Goal: Find specific page/section: Find specific page/section

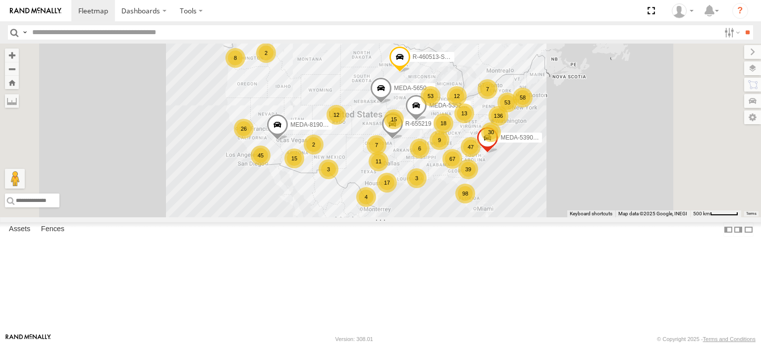
click at [86, 30] on input "text" at bounding box center [374, 32] width 692 height 14
type input "******"
click at [742, 25] on input "**" at bounding box center [747, 32] width 11 height 14
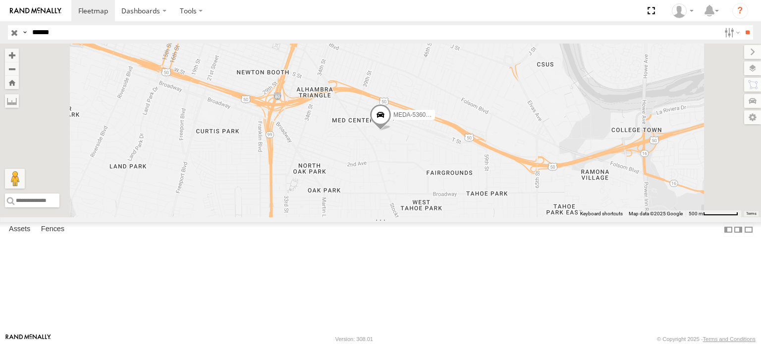
click at [0, 0] on div "MEDA-536032-Swing" at bounding box center [0, 0] width 0 height 0
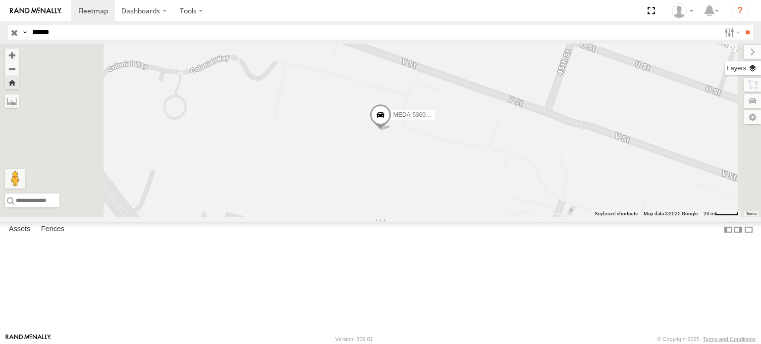
click at [754, 68] on label at bounding box center [743, 68] width 36 height 14
click at [0, 0] on span "Basemaps" at bounding box center [0, 0] width 0 height 0
click at [0, 0] on span "Satellite + Roadmap" at bounding box center [0, 0] width 0 height 0
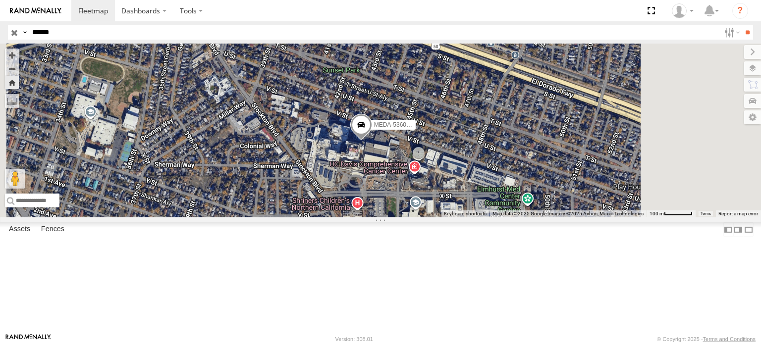
drag, startPoint x: 500, startPoint y: 214, endPoint x: 473, endPoint y: 210, distance: 27.5
click at [473, 210] on div "MEDA-536032-Swing" at bounding box center [380, 131] width 761 height 174
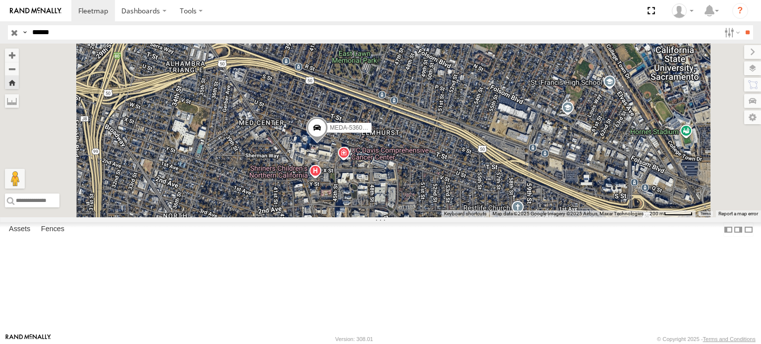
drag, startPoint x: 581, startPoint y: 203, endPoint x: 547, endPoint y: 201, distance: 33.7
click at [548, 201] on div "MEDA-536032-Swing" at bounding box center [380, 131] width 761 height 174
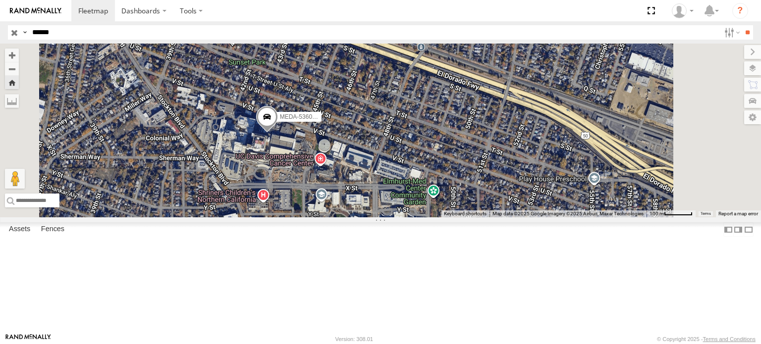
click at [0, 0] on span at bounding box center [0, 0] width 0 height 0
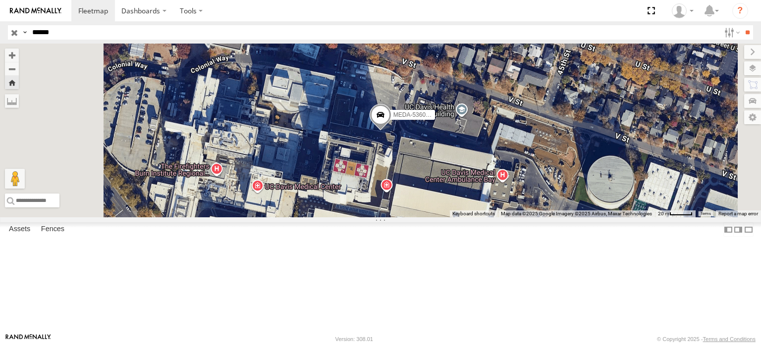
click at [0, 0] on span at bounding box center [0, 0] width 0 height 0
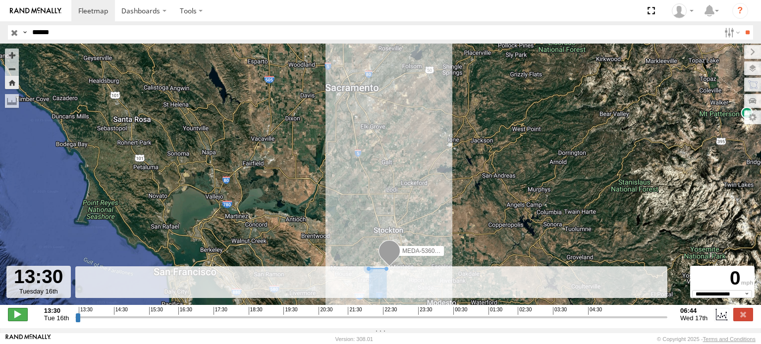
click at [20, 321] on span at bounding box center [18, 314] width 20 height 13
drag, startPoint x: 86, startPoint y: 324, endPoint x: 322, endPoint y: 332, distance: 236.0
click at [322, 322] on input "range" at bounding box center [371, 317] width 592 height 9
drag, startPoint x: 327, startPoint y: 322, endPoint x: 361, endPoint y: 323, distance: 34.2
click at [361, 322] on input "range" at bounding box center [371, 317] width 592 height 9
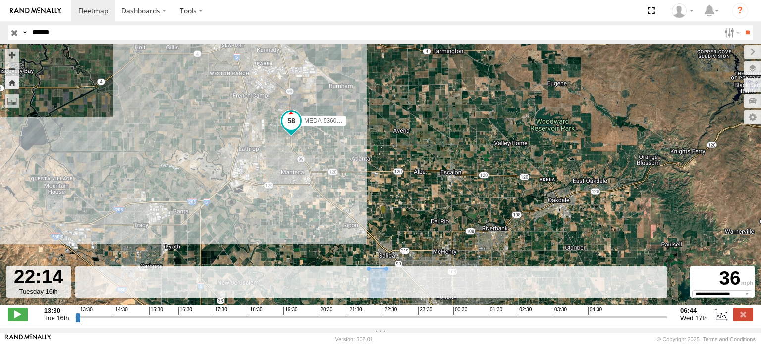
drag, startPoint x: 382, startPoint y: 197, endPoint x: 398, endPoint y: 220, distance: 27.8
click at [398, 220] on div "MEDA-536032-Swing" at bounding box center [380, 180] width 761 height 272
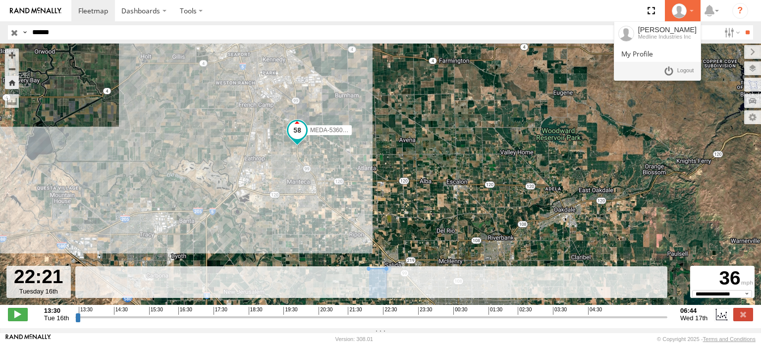
click at [696, 13] on div at bounding box center [682, 10] width 29 height 15
click at [673, 69] on link at bounding box center [678, 71] width 37 height 14
type input "**********"
